Goal: Task Accomplishment & Management: Complete application form

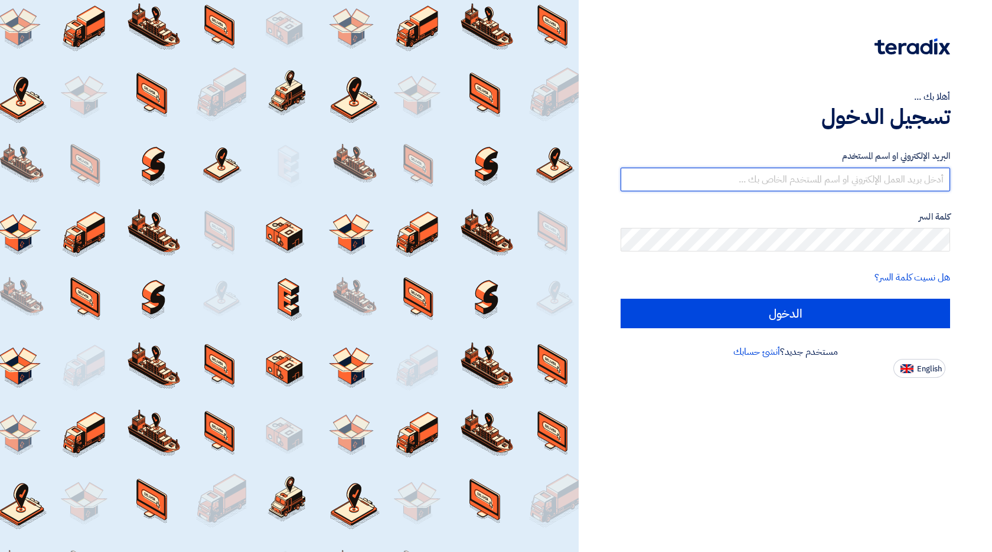
drag, startPoint x: 0, startPoint y: 0, endPoint x: 906, endPoint y: 175, distance: 923.1
click at [906, 175] on input "text" at bounding box center [785, 180] width 329 height 24
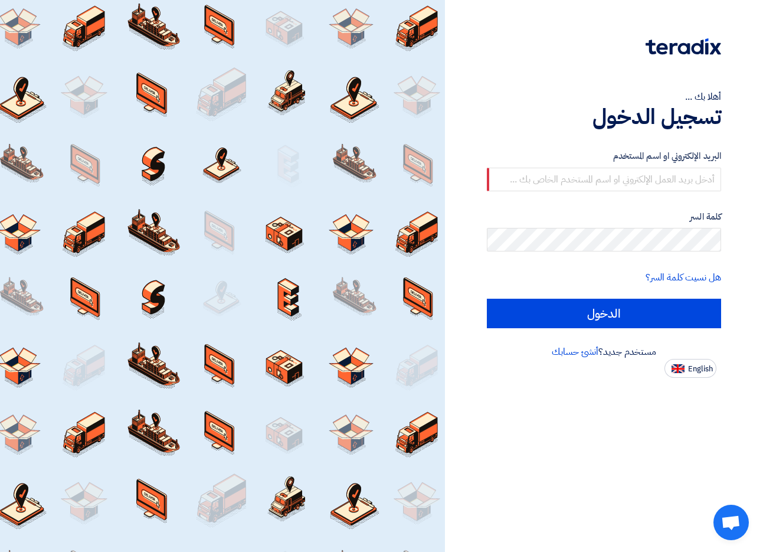
click at [690, 47] on img at bounding box center [684, 46] width 76 height 17
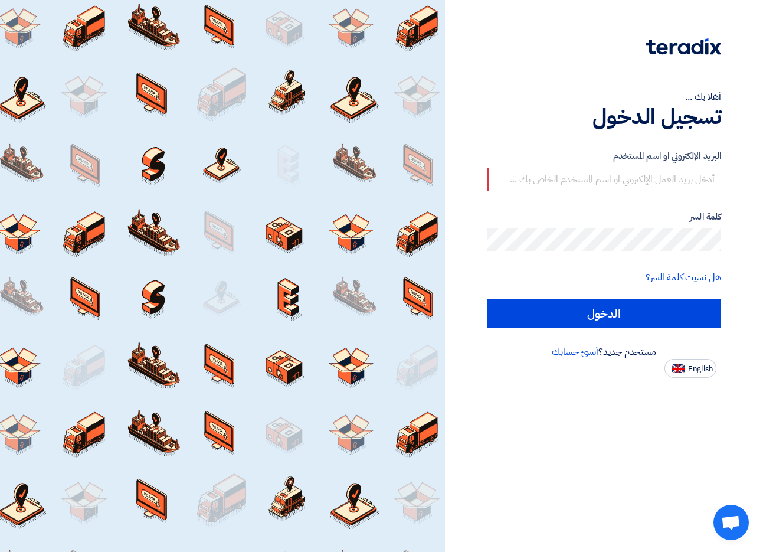
click at [690, 47] on img at bounding box center [684, 46] width 76 height 17
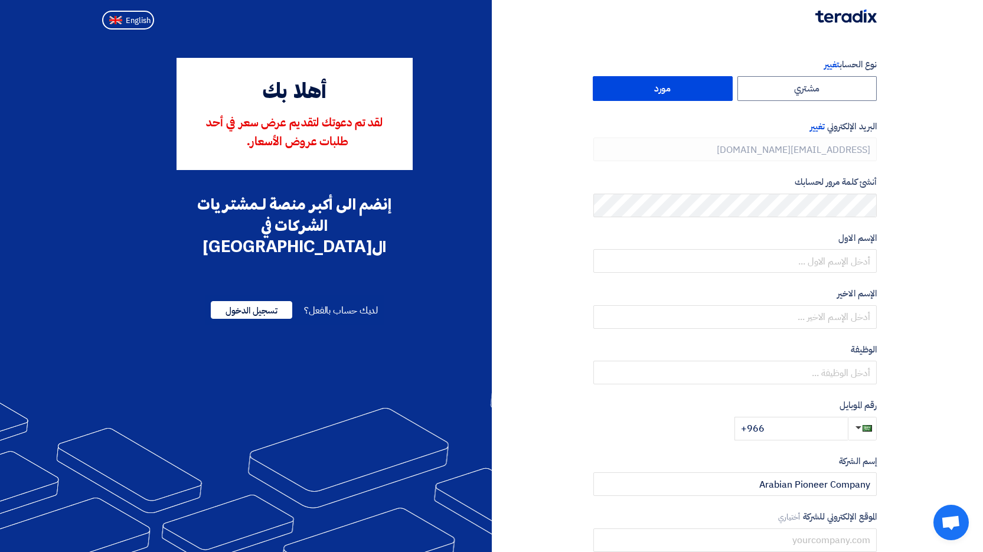
type input "+966 506612300"
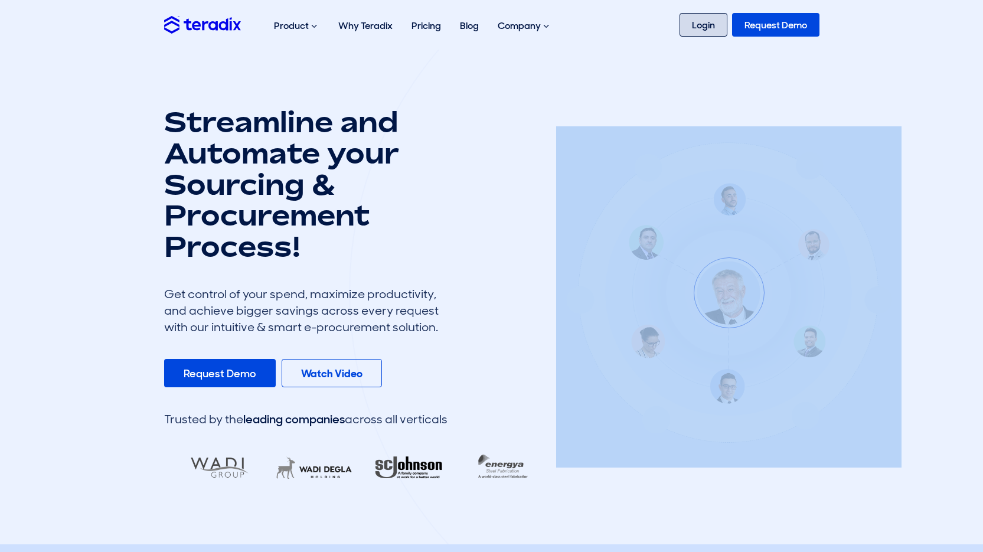
click at [705, 28] on link "Login" at bounding box center [704, 25] width 48 height 24
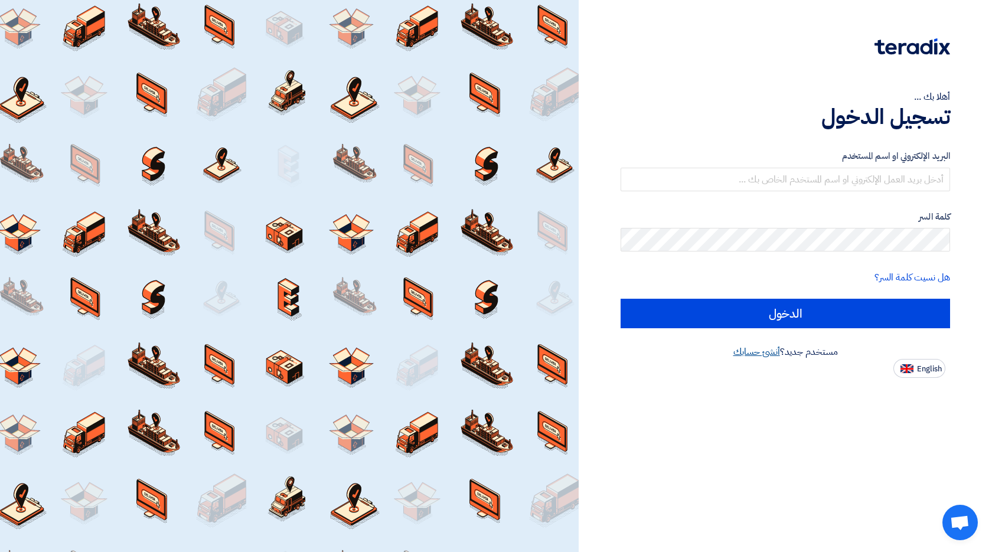
click at [766, 350] on link "أنشئ حسابك" at bounding box center [756, 352] width 47 height 14
